Goal: Find specific page/section: Find specific page/section

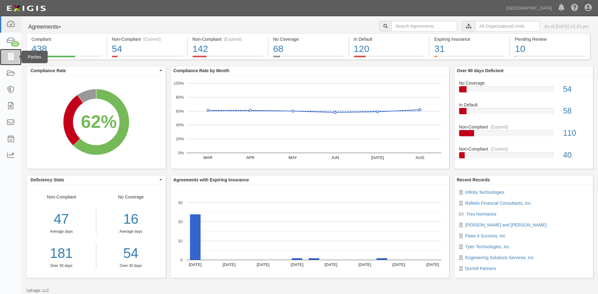
click at [7, 54] on icon at bounding box center [10, 57] width 9 height 7
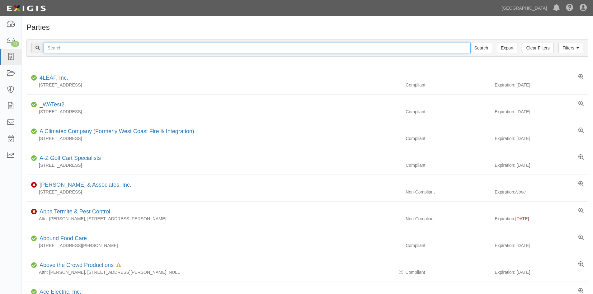
click at [112, 50] on input "text" at bounding box center [257, 48] width 427 height 11
type input "ecohero"
click at [470, 43] on input "Search" at bounding box center [481, 48] width 22 height 11
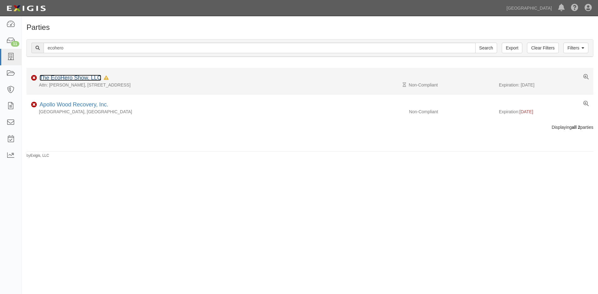
click at [87, 78] on link "The EcoHero Show, LLC" at bounding box center [71, 78] width 62 height 6
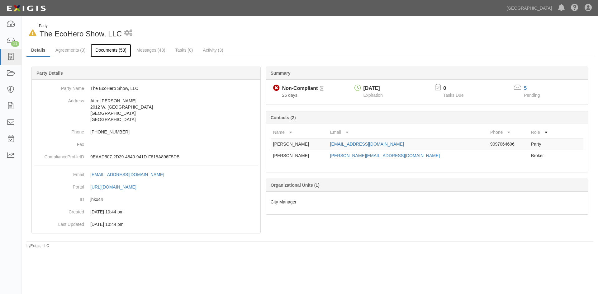
click at [114, 53] on link "Documents (53)" at bounding box center [111, 50] width 40 height 13
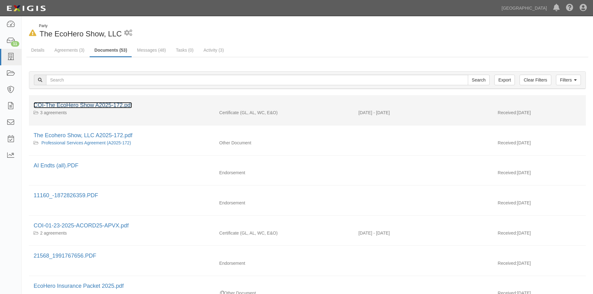
click at [125, 107] on link "COI-The EcoHero Show A2025-172.pdf" at bounding box center [83, 105] width 98 height 6
